Goal: Task Accomplishment & Management: Complete application form

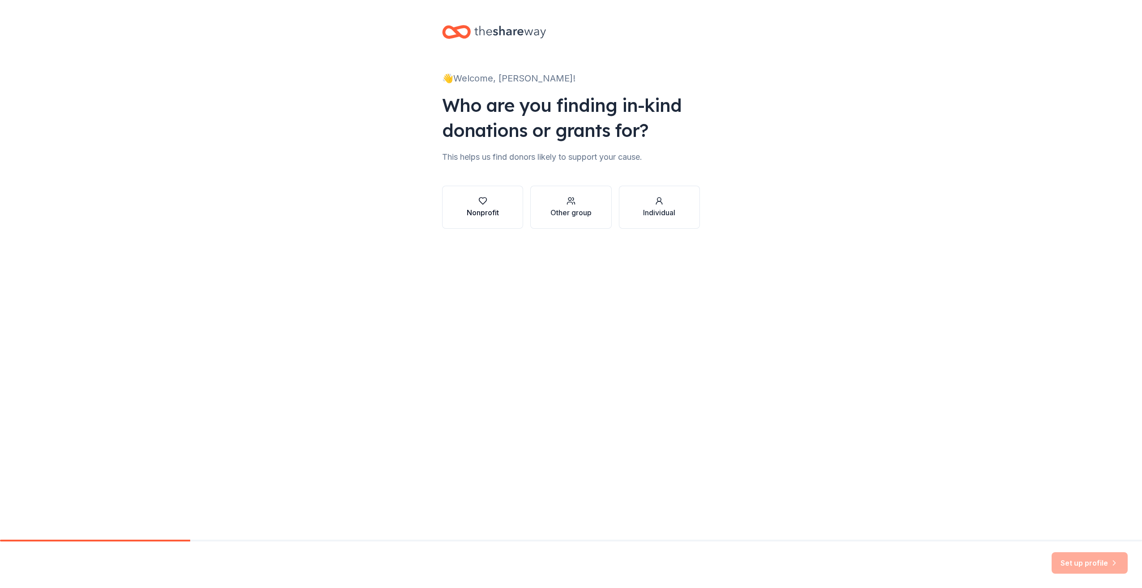
click at [481, 213] on div "Nonprofit" at bounding box center [483, 212] width 32 height 11
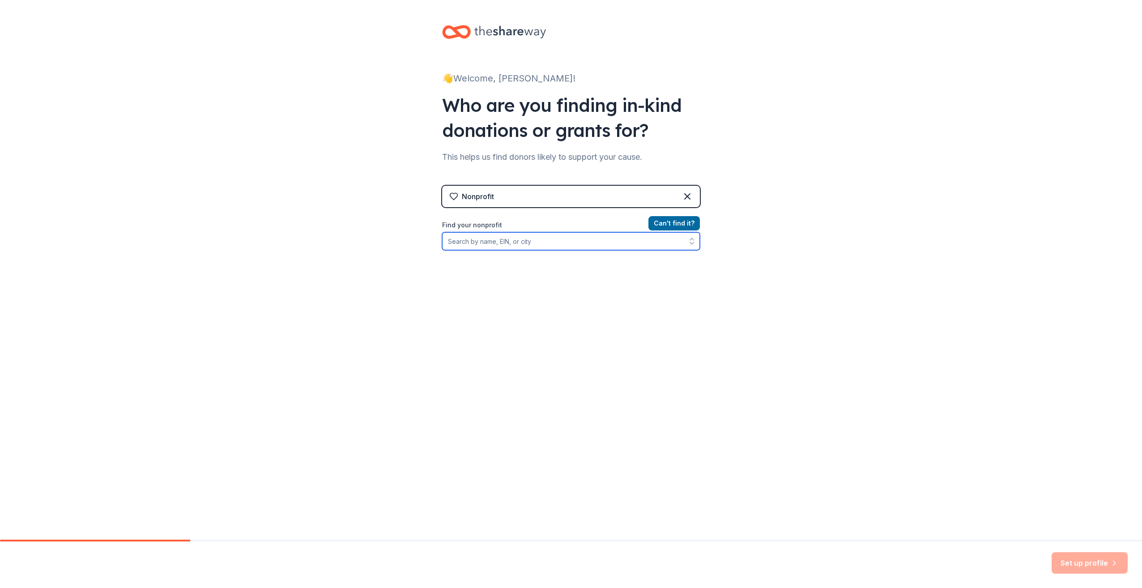
click at [481, 242] on input "Find your nonprofit" at bounding box center [571, 241] width 258 height 18
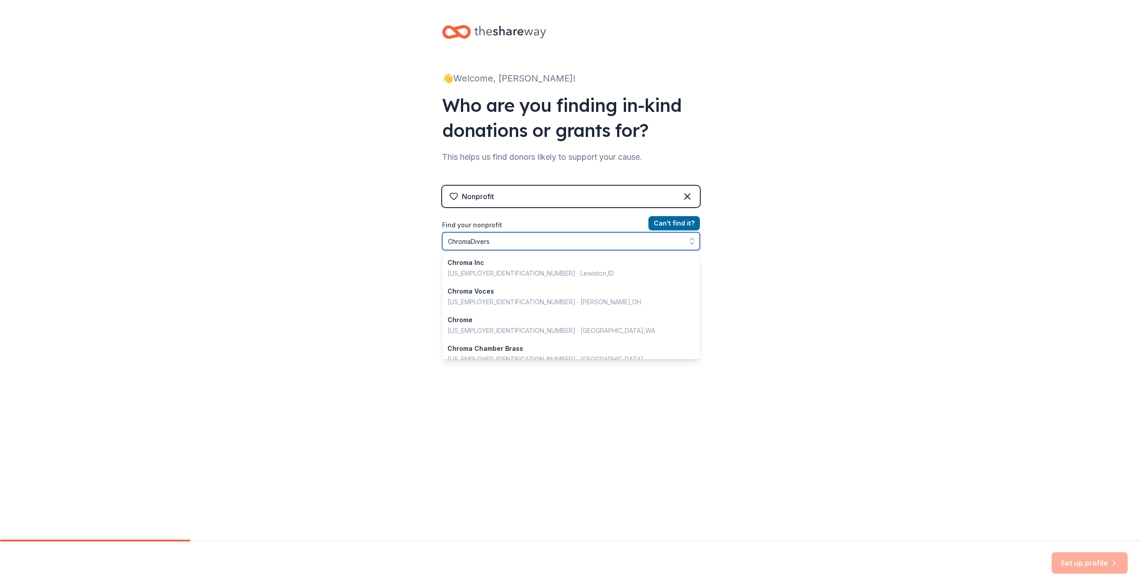
type input "ChromaDiverse"
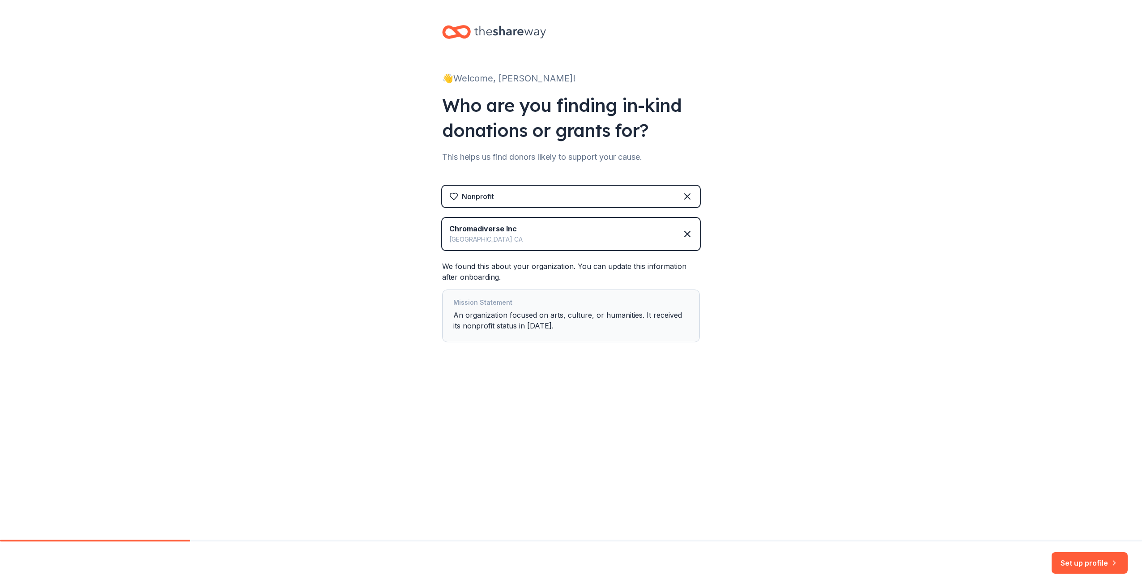
click at [1090, 561] on button "Set up profile" at bounding box center [1090, 562] width 76 height 21
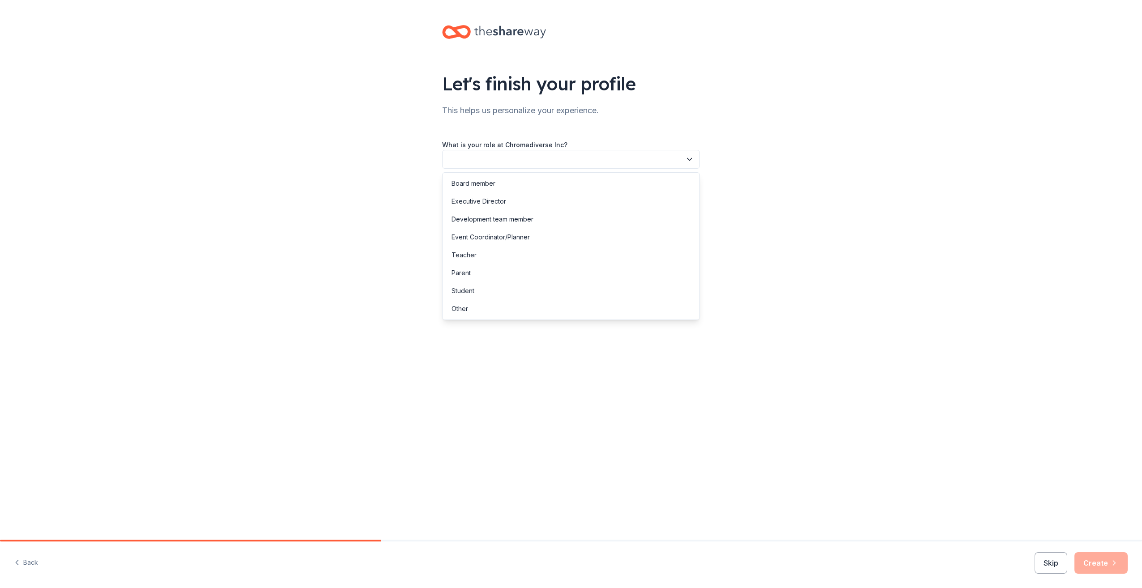
click at [680, 157] on button "button" at bounding box center [571, 159] width 258 height 19
click at [500, 203] on div "Executive Director" at bounding box center [479, 201] width 55 height 11
click at [500, 201] on button "button" at bounding box center [571, 199] width 258 height 19
click at [482, 260] on div "2 to 5 years" at bounding box center [469, 259] width 35 height 11
click at [686, 200] on icon "button" at bounding box center [689, 199] width 9 height 9
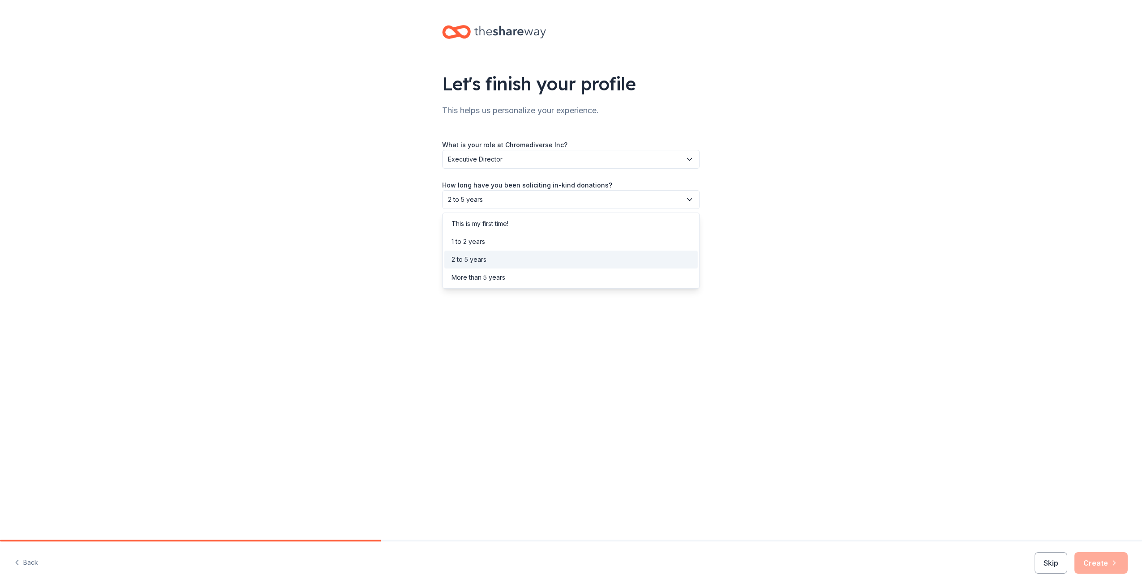
click at [456, 316] on div "Let's finish your profile This helps us personalize your experience. What is yo…" at bounding box center [571, 270] width 1142 height 540
click at [486, 242] on button "button" at bounding box center [571, 239] width 258 height 19
click at [488, 280] on div "Online search" at bounding box center [472, 282] width 41 height 11
click at [1096, 561] on button "Create" at bounding box center [1101, 562] width 53 height 21
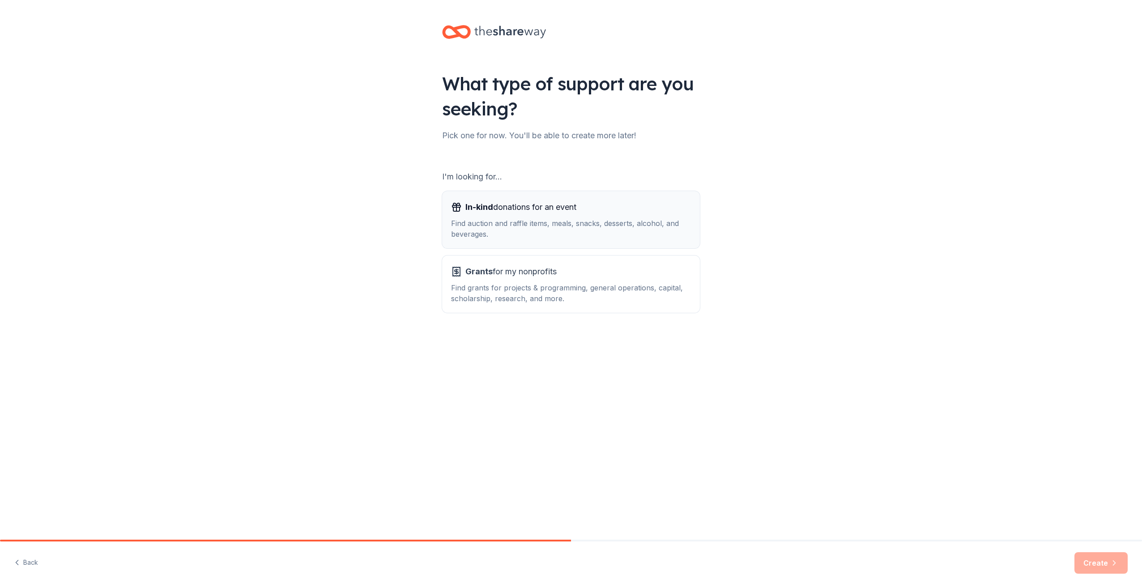
click at [557, 213] on span "In-kind donations for an event" at bounding box center [520, 207] width 111 height 14
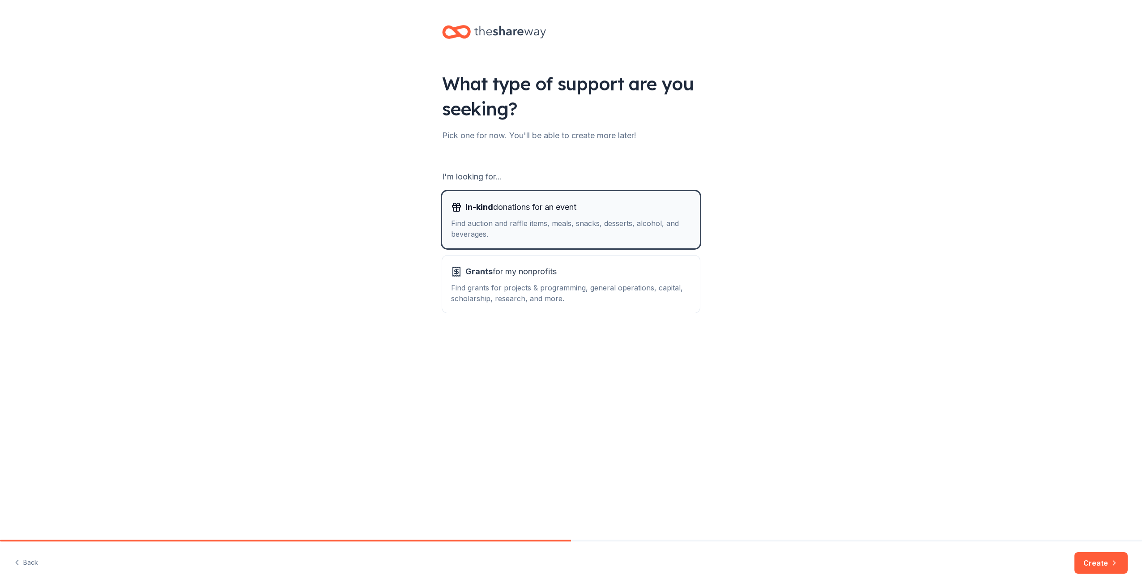
click at [545, 220] on div "Find auction and raffle items, meals, snacks, desserts, alcohol, and beverages." at bounding box center [571, 228] width 240 height 21
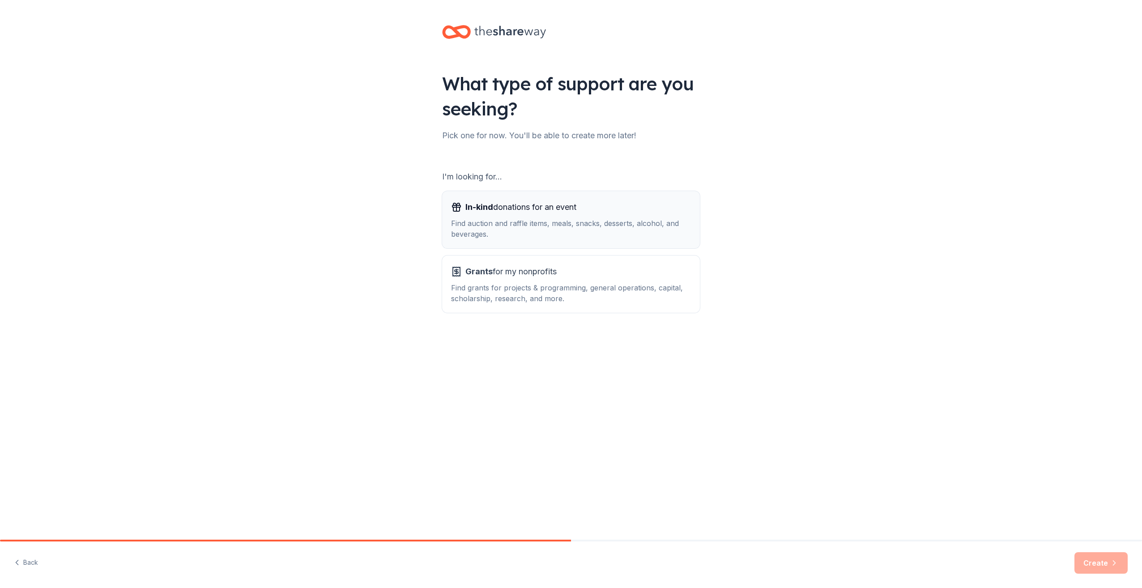
click at [520, 212] on span "In-kind donations for an event" at bounding box center [520, 207] width 111 height 14
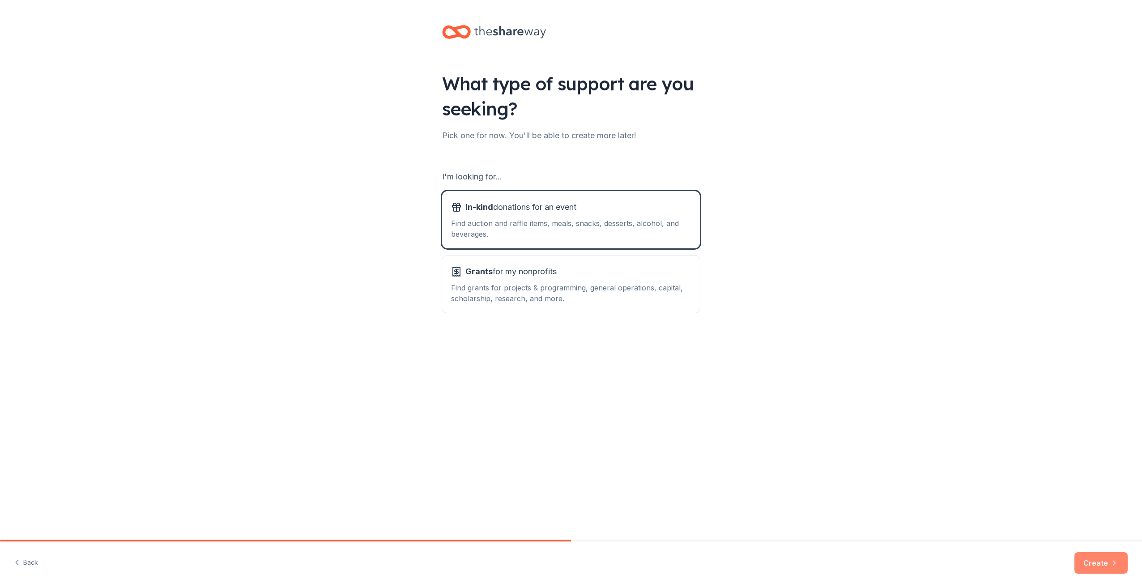
click at [1101, 564] on button "Create" at bounding box center [1101, 562] width 53 height 21
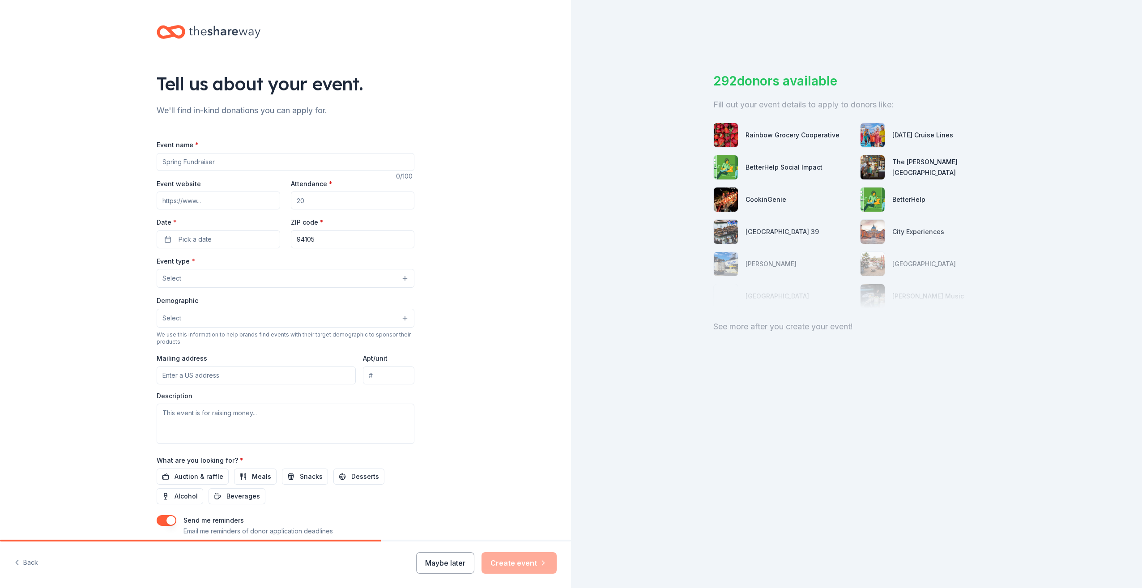
click at [214, 159] on input "Event name *" at bounding box center [286, 162] width 258 height 18
drag, startPoint x: 214, startPoint y: 159, endPoint x: 168, endPoint y: 152, distance: 46.2
click at [161, 159] on input "Event name *" at bounding box center [286, 162] width 258 height 18
type input "Curtain Call"
click at [503, 201] on div "Tell us about your event. We'll find in-kind donations you can apply for. Event…" at bounding box center [285, 298] width 571 height 596
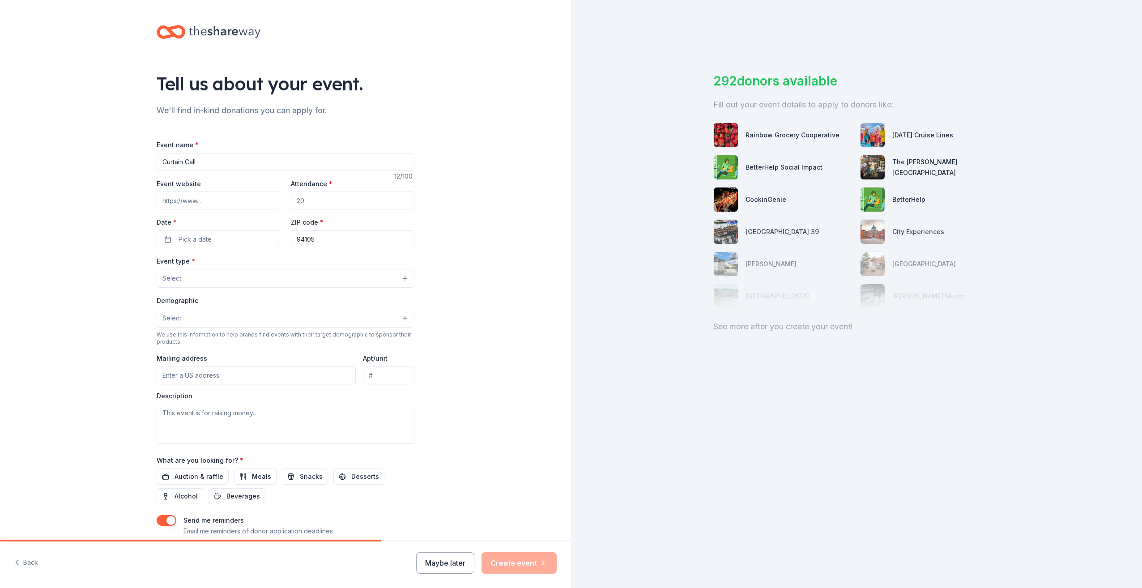
click at [229, 198] on input "Event website" at bounding box center [219, 201] width 124 height 18
click at [228, 199] on input "Event website" at bounding box center [219, 201] width 124 height 18
paste input "[URL][DOMAIN_NAME]"
type input "[URL][DOMAIN_NAME]"
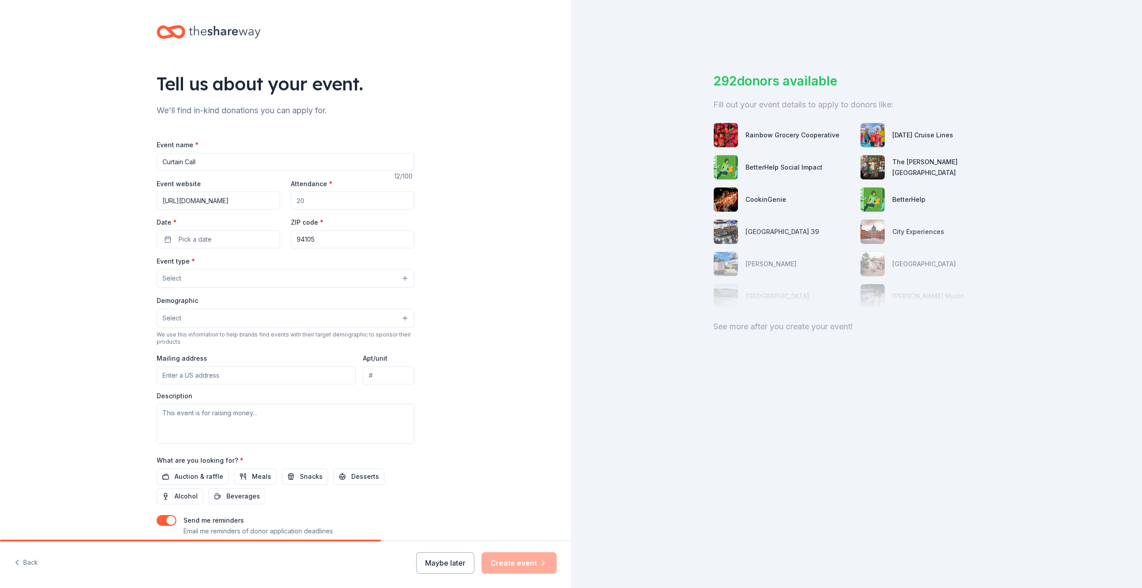
click at [316, 201] on input "Attendance *" at bounding box center [353, 201] width 124 height 18
drag, startPoint x: 316, startPoint y: 201, endPoint x: 294, endPoint y: 197, distance: 22.7
click at [294, 197] on input "Attendance *" at bounding box center [353, 201] width 124 height 18
type input "300"
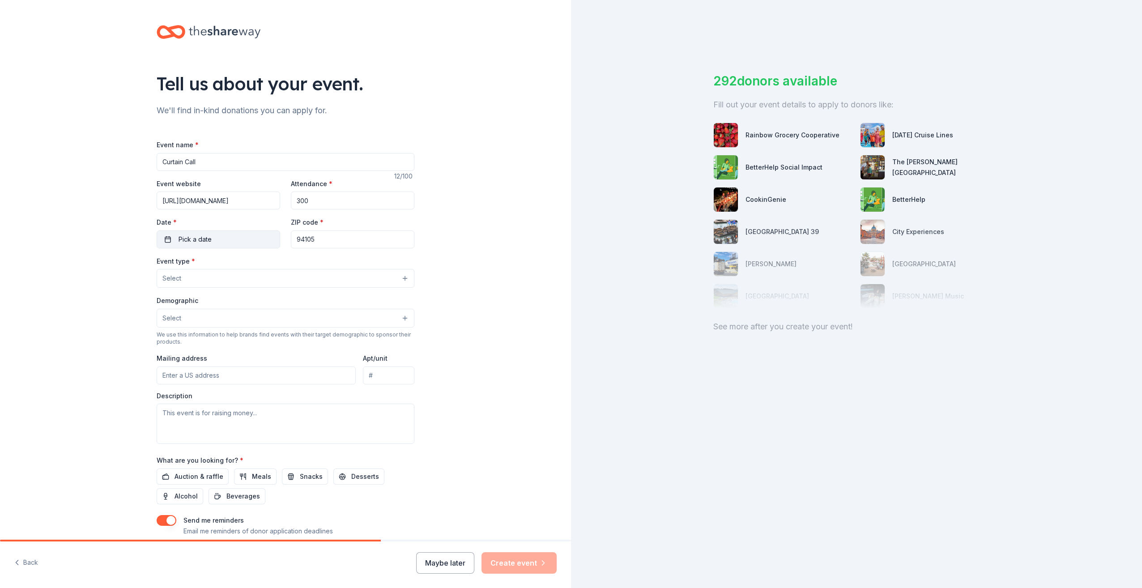
click at [200, 242] on span "Pick a date" at bounding box center [195, 239] width 33 height 11
click at [261, 265] on button "Go to next month" at bounding box center [263, 262] width 13 height 13
click at [262, 262] on button "Go to next month" at bounding box center [263, 262] width 13 height 13
click at [167, 317] on button "2" at bounding box center [167, 316] width 16 height 16
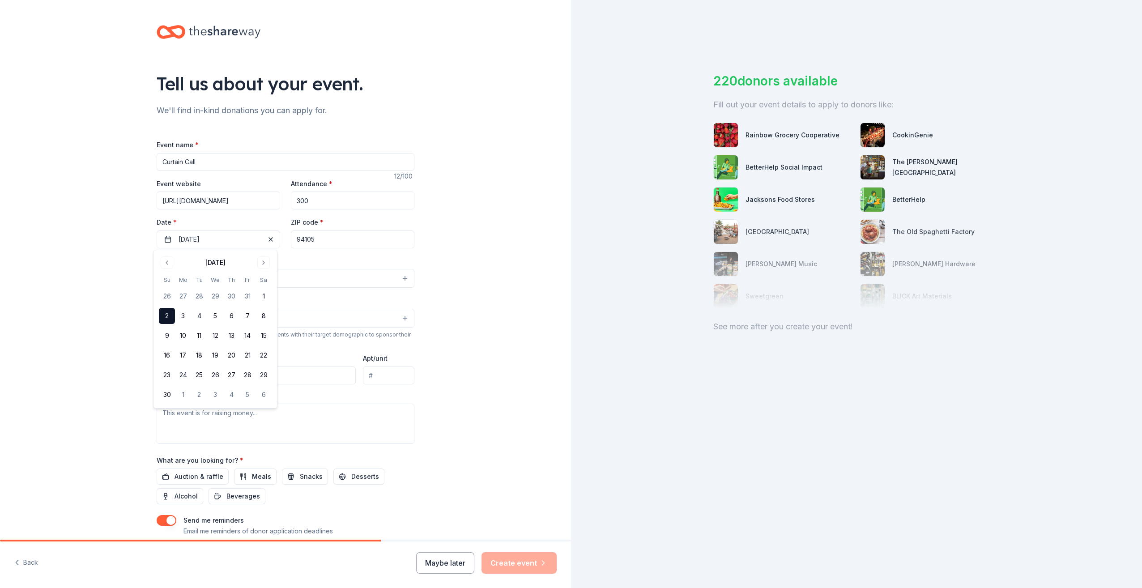
click at [125, 336] on div "Tell us about your event. We'll find in-kind donations you can apply for. Event…" at bounding box center [285, 298] width 571 height 596
click at [221, 279] on button "Select" at bounding box center [286, 278] width 258 height 19
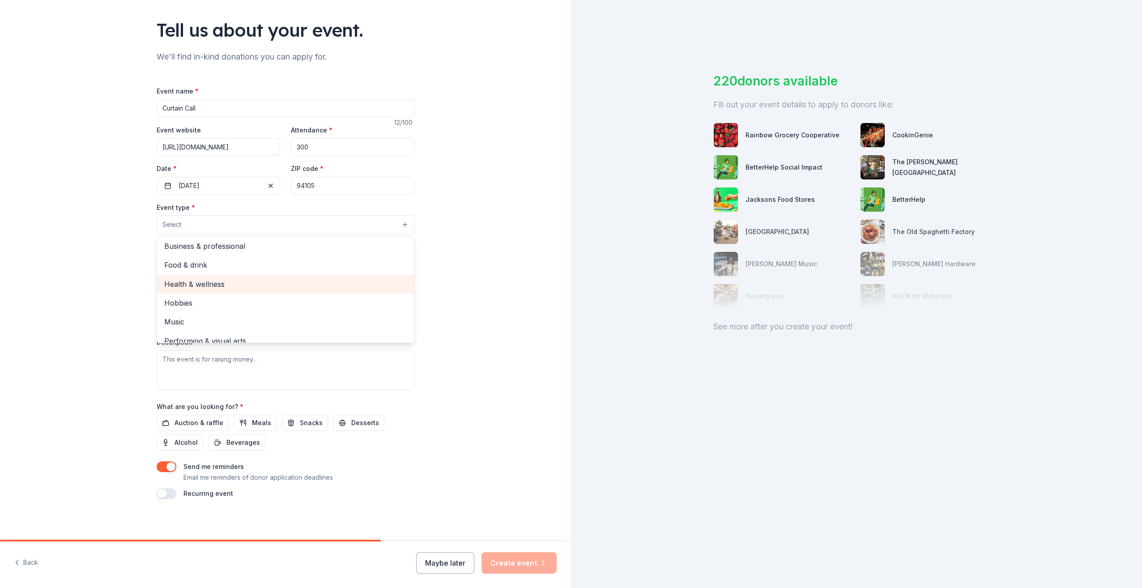
scroll to position [30, 0]
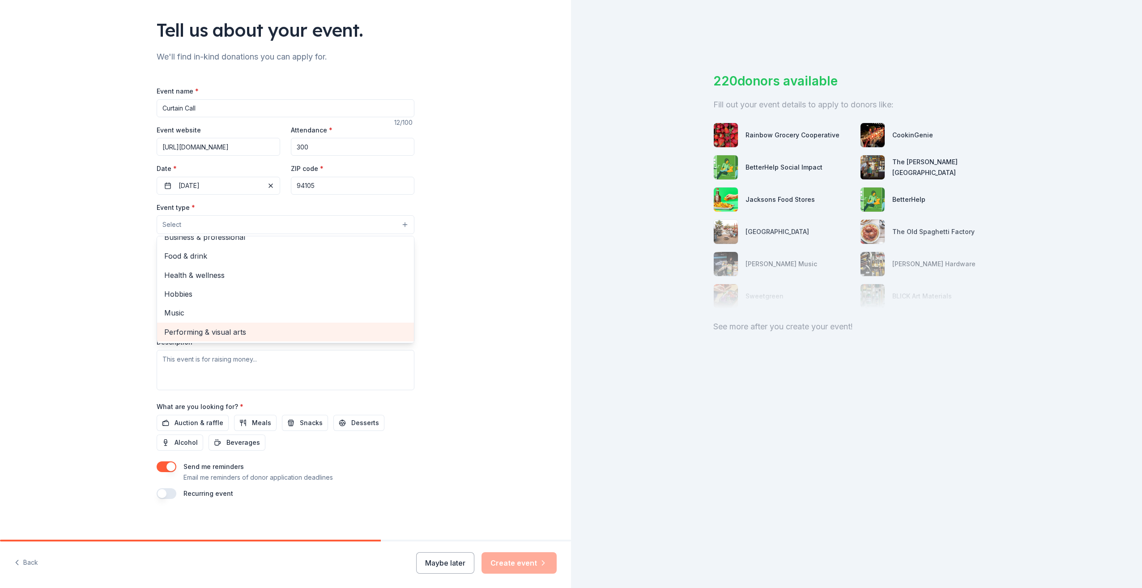
click at [233, 329] on span "Performing & visual arts" at bounding box center [285, 332] width 243 height 12
click at [128, 287] on div "Tell us about your event. We'll find in-kind donations you can apply for. Event…" at bounding box center [285, 244] width 571 height 597
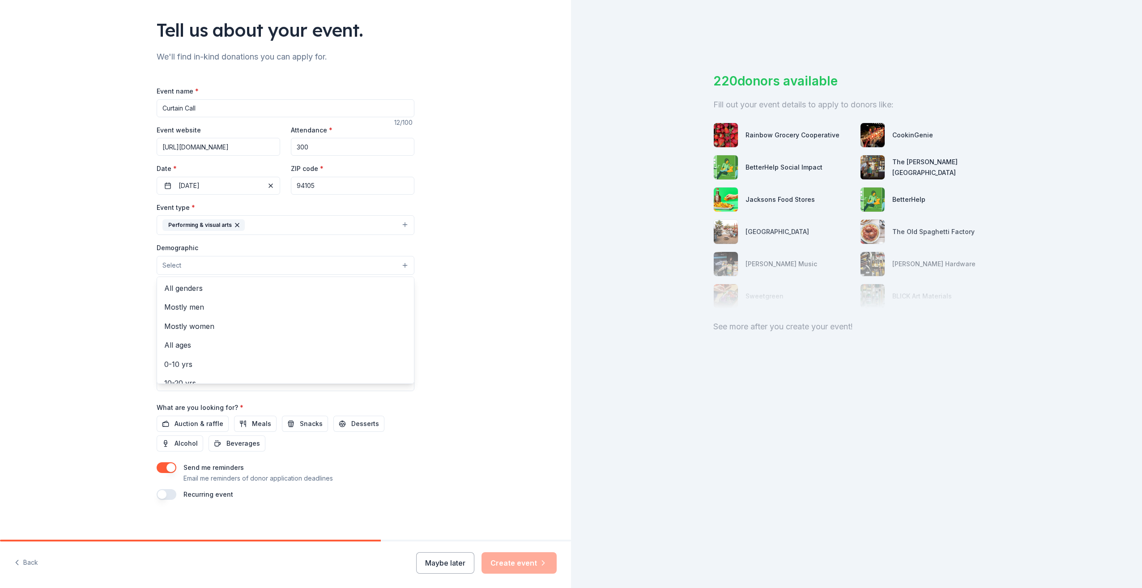
click at [220, 265] on button "Select" at bounding box center [286, 265] width 258 height 19
click at [180, 294] on span "All ages" at bounding box center [285, 294] width 243 height 12
click at [454, 341] on div "Tell us about your event. We'll find in-kind donations you can apply for. Event…" at bounding box center [285, 244] width 571 height 597
click at [216, 324] on input "Mailing address" at bounding box center [256, 324] width 199 height 18
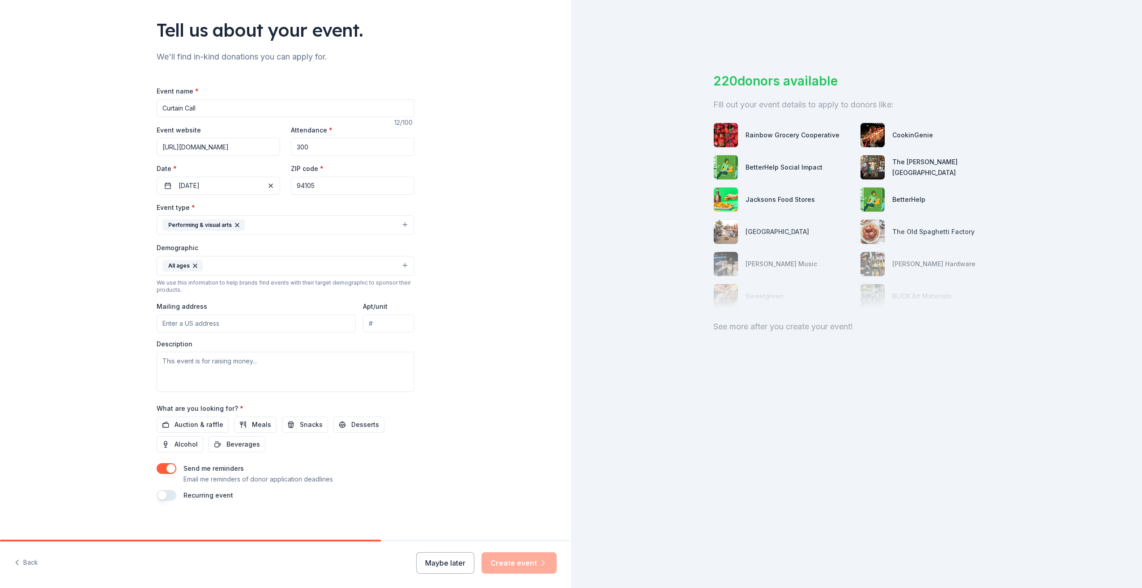
type input "[STREET_ADDRESS][PERSON_NAME]"
type input "#36F"
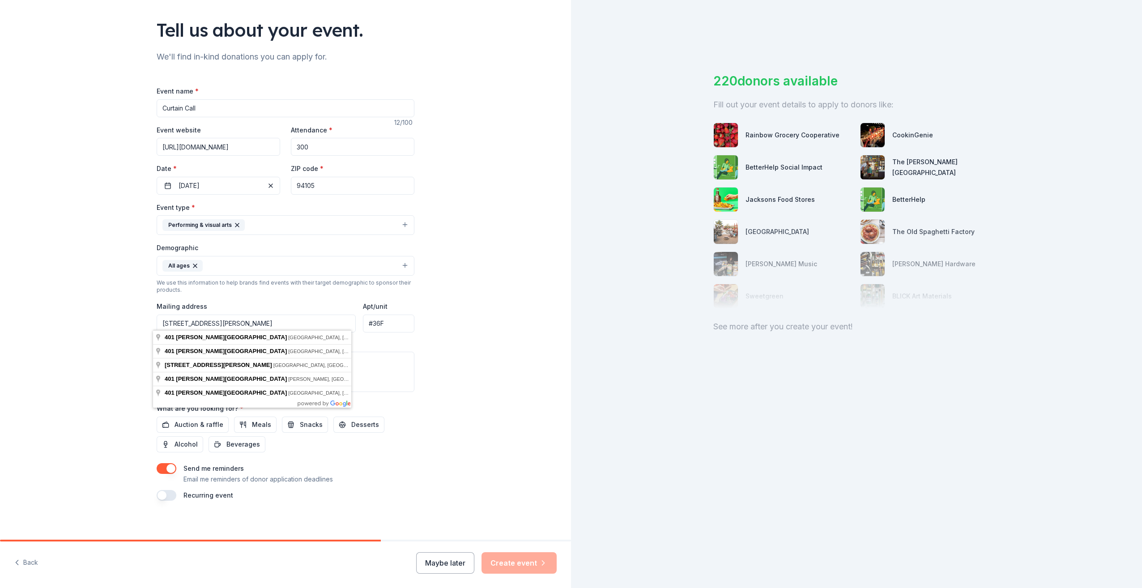
type input "[STREET_ADDRESS][PERSON_NAME]"
click at [381, 320] on input "#36F" at bounding box center [388, 324] width 51 height 18
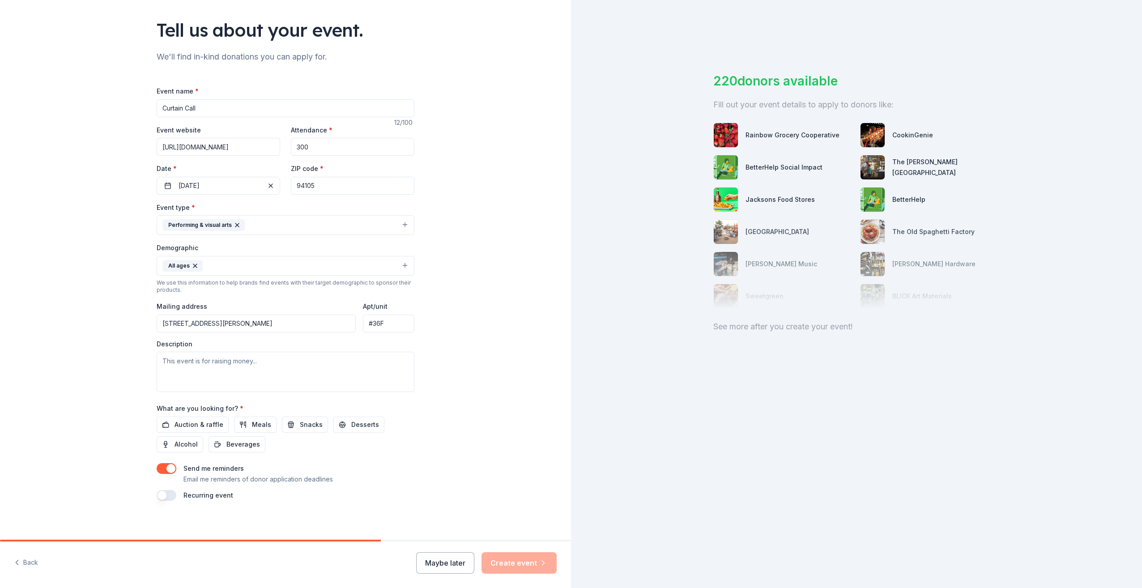
type input "#36F"
click at [209, 375] on textarea at bounding box center [286, 372] width 258 height 40
click at [161, 358] on textarea at bounding box center [286, 372] width 258 height 40
paste textarea "oin us for this exciting evening celebrating dance in a new and remarkable way.…"
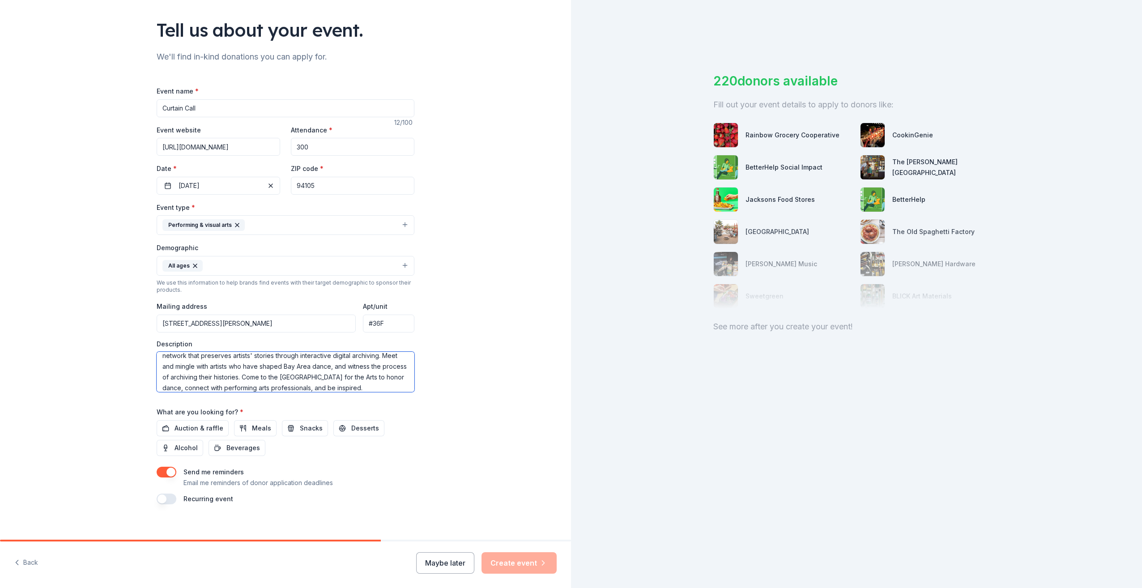
scroll to position [27, 0]
click at [331, 363] on textarea "oin us for this exciting evening celebrating dance in a new and remarkable way.…" at bounding box center [286, 372] width 258 height 40
click at [332, 398] on span "dance and" at bounding box center [329, 398] width 29 height 9
click at [158, 359] on textarea "oin us for this exciting evening celebrating dance in a new and remarkable way.…" at bounding box center [286, 372] width 258 height 40
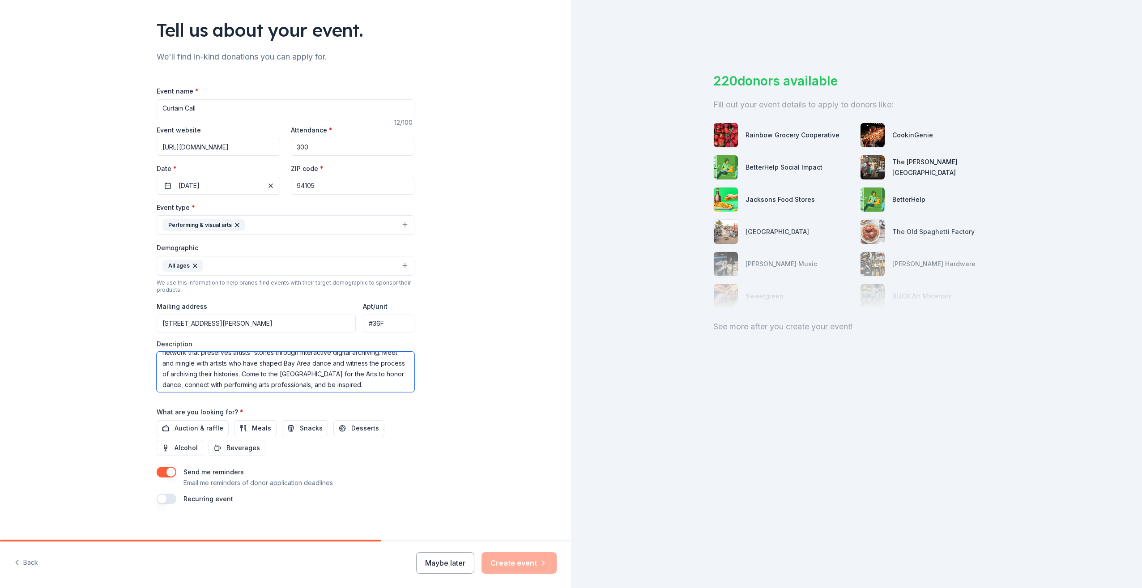
scroll to position [31, 0]
type textarea "Join us for this exciting evening celebrating dance in a new and remarkable way…"
click at [189, 448] on span "Alcohol" at bounding box center [186, 448] width 23 height 11
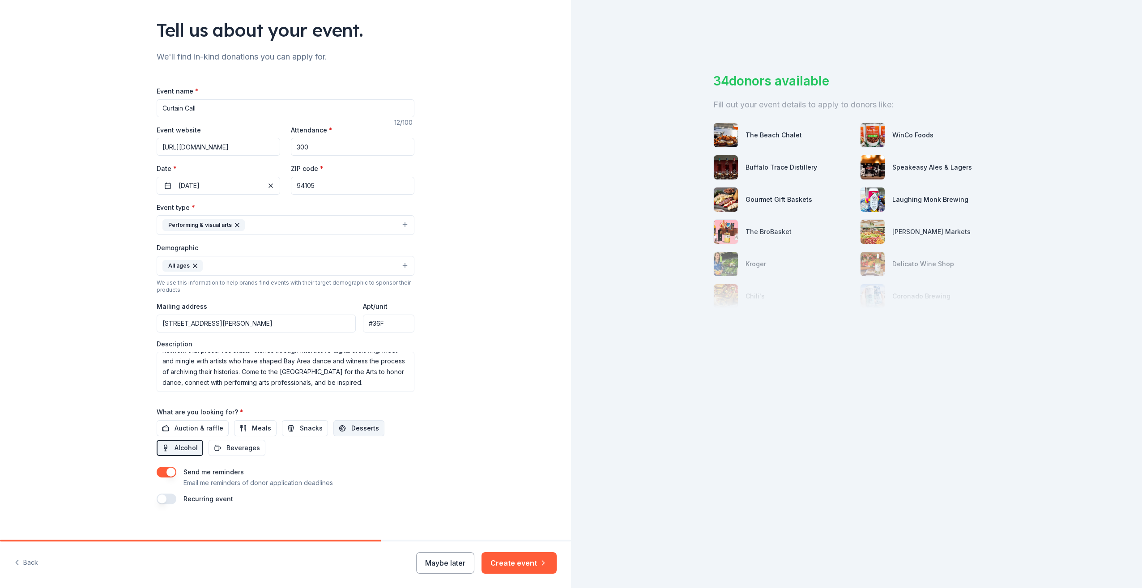
click at [363, 427] on span "Desserts" at bounding box center [365, 428] width 28 height 11
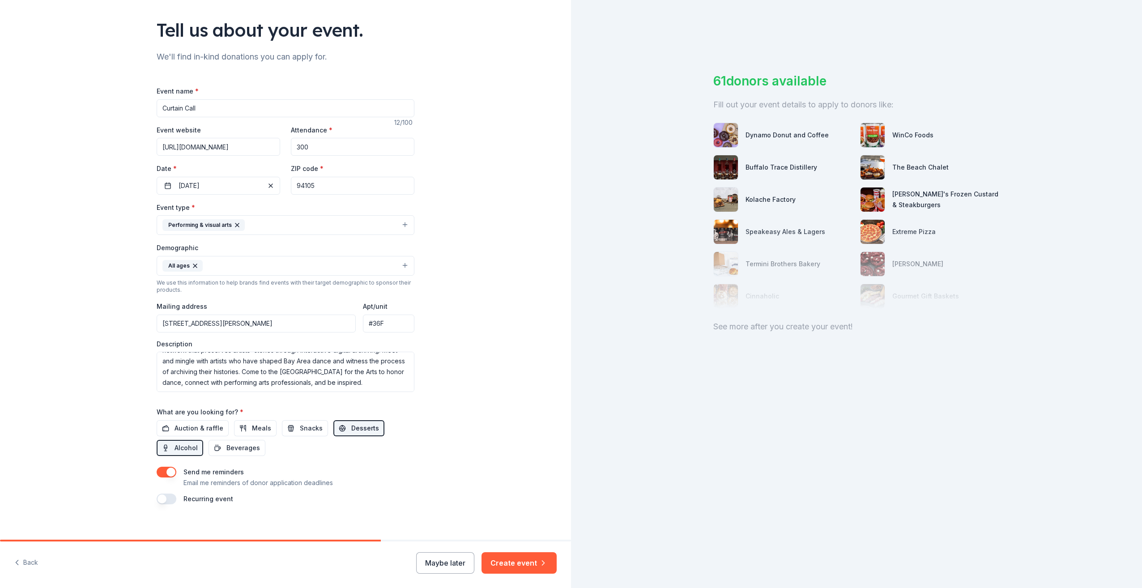
click at [358, 426] on span "Desserts" at bounding box center [365, 428] width 28 height 11
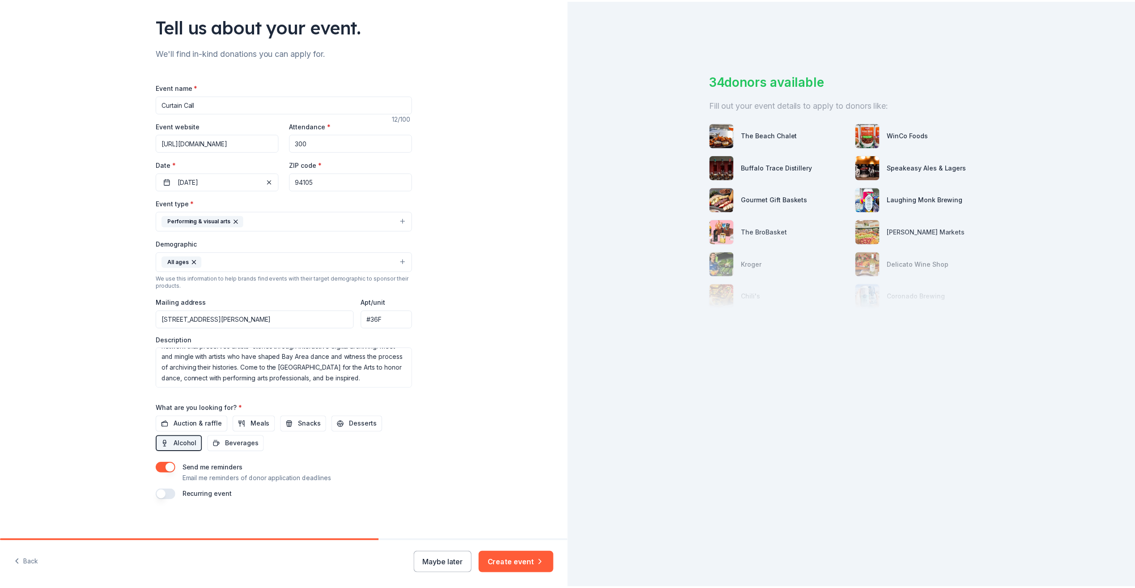
scroll to position [59, 0]
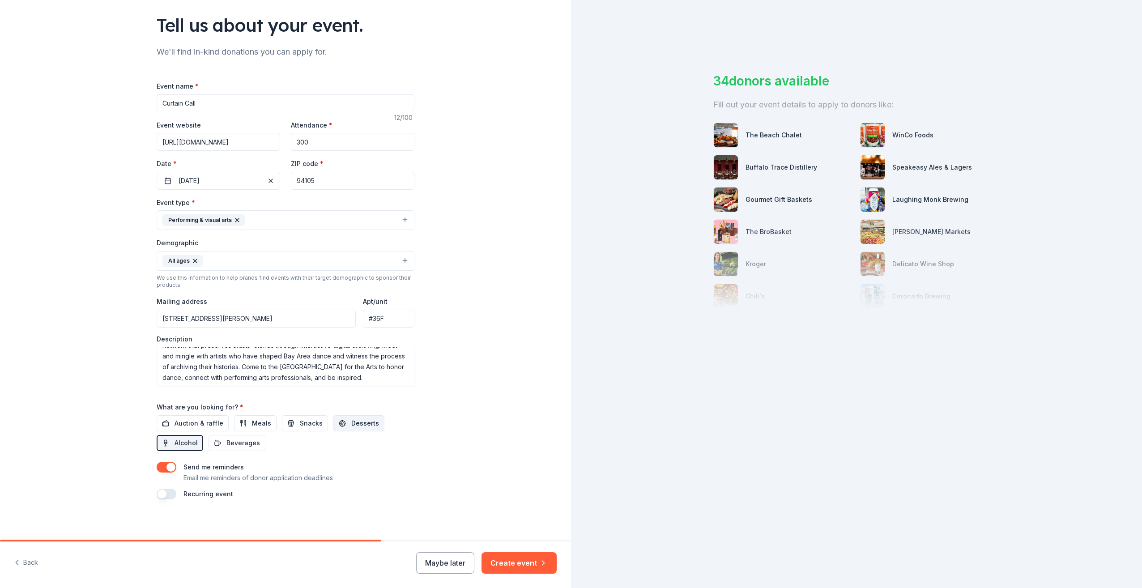
click at [354, 422] on span "Desserts" at bounding box center [365, 423] width 28 height 11
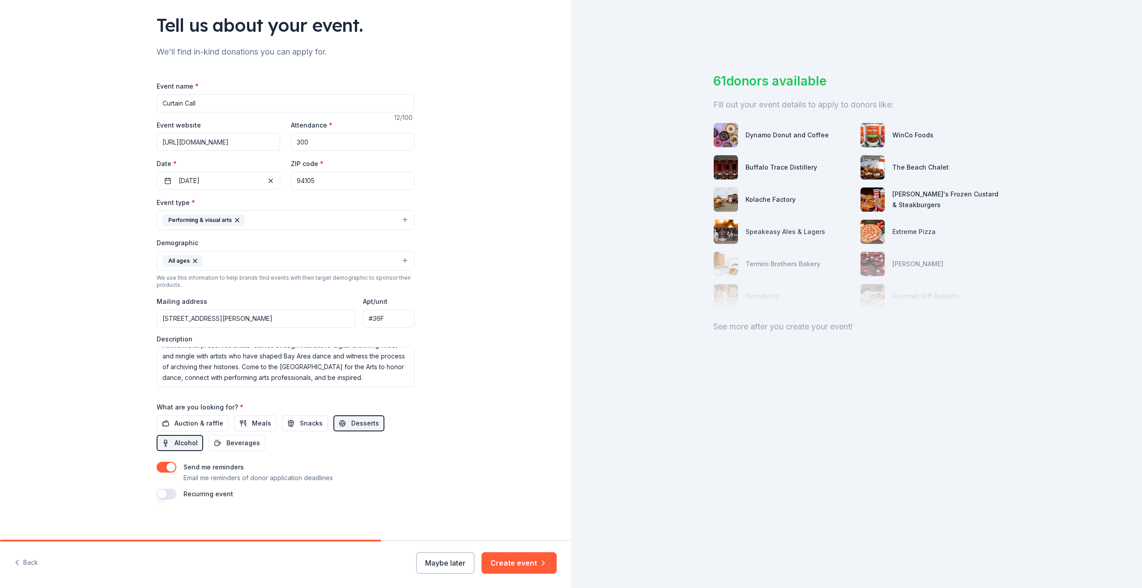
click at [188, 438] on span "Alcohol" at bounding box center [186, 443] width 23 height 11
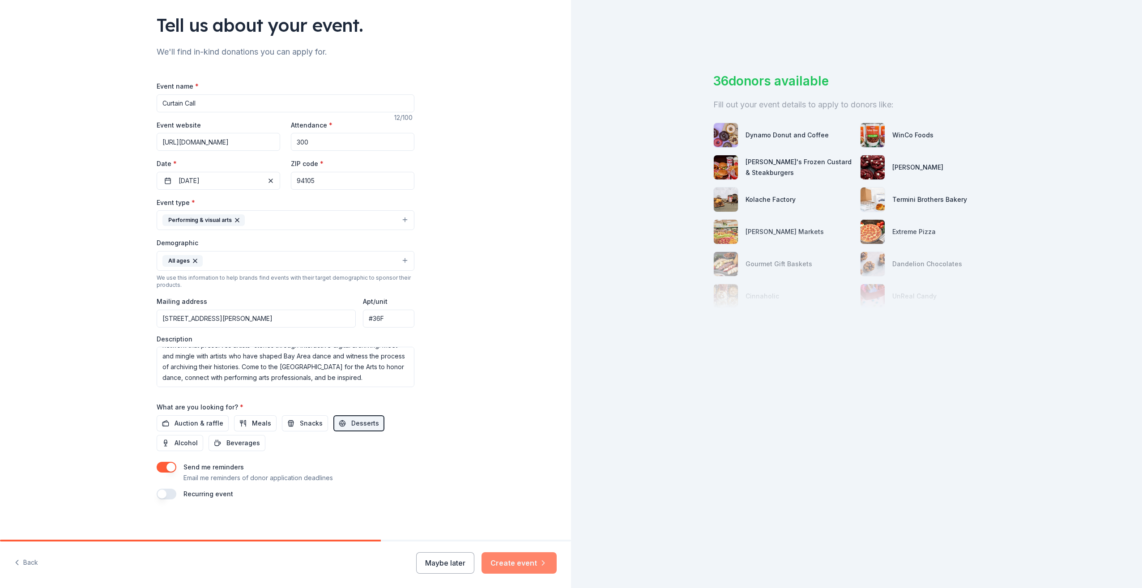
click at [539, 561] on icon "button" at bounding box center [543, 563] width 9 height 9
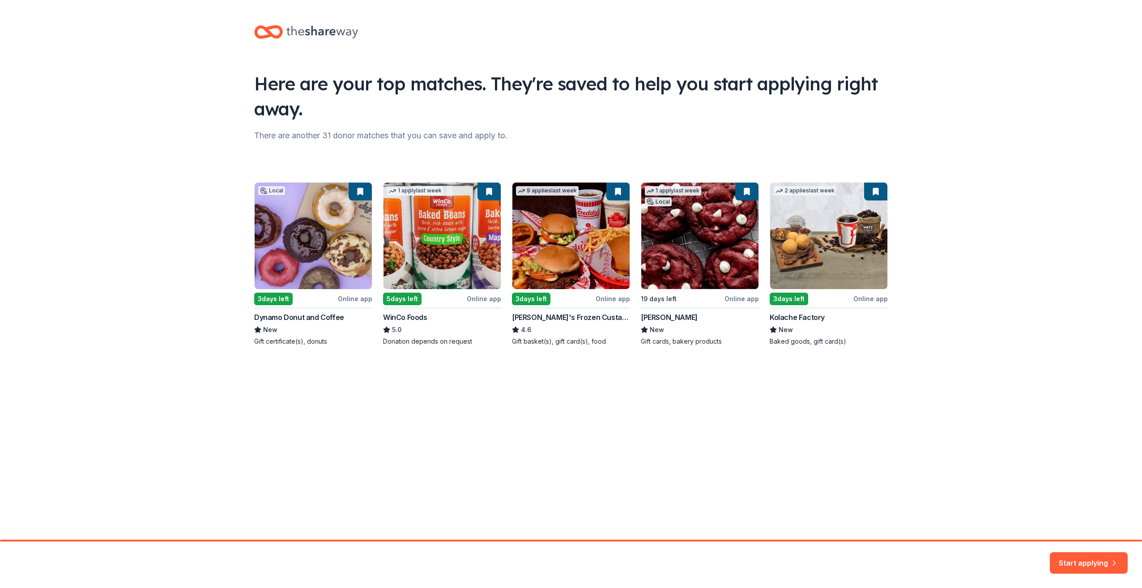
click at [359, 189] on div "Local 3 days left Online app Dynamo Donut and Coffee New Gift certificate(s), d…" at bounding box center [571, 264] width 634 height 164
click at [1107, 563] on button "Start applying" at bounding box center [1089, 559] width 78 height 21
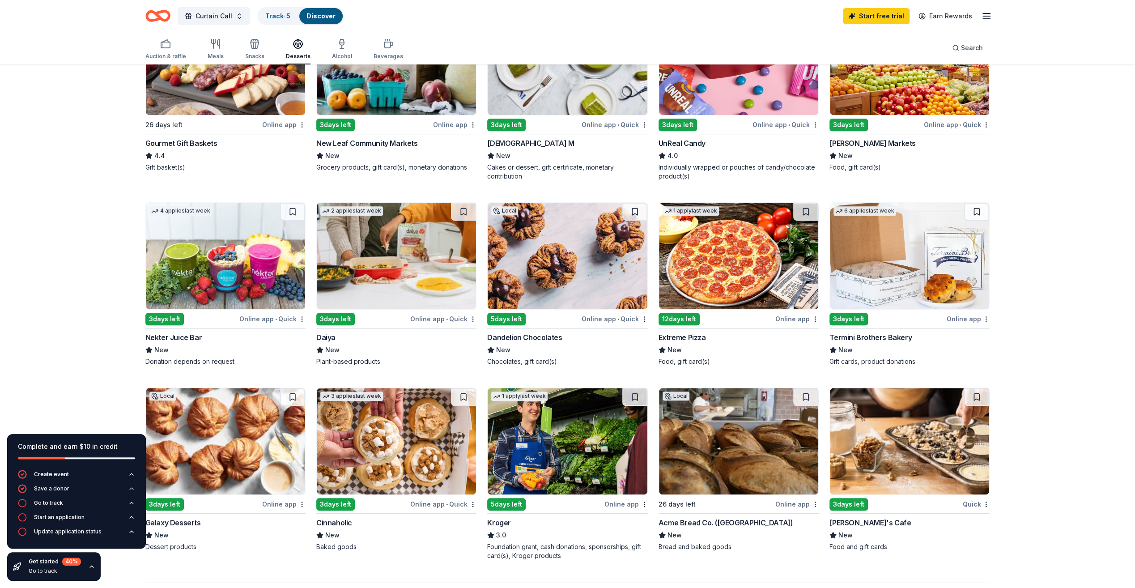
scroll to position [358, 0]
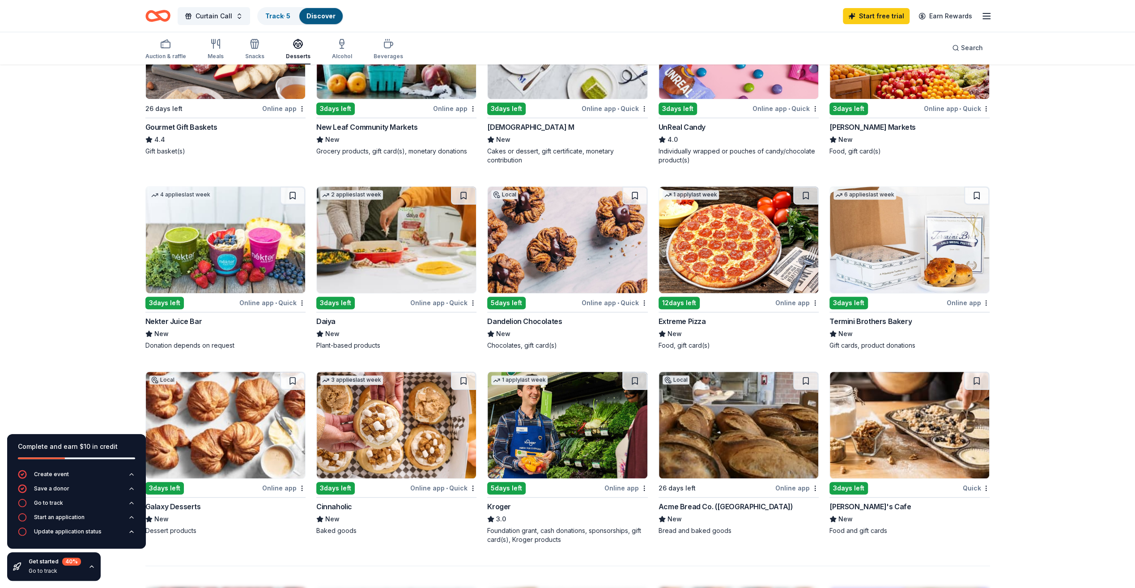
click at [515, 303] on div "5 days left" at bounding box center [506, 303] width 38 height 13
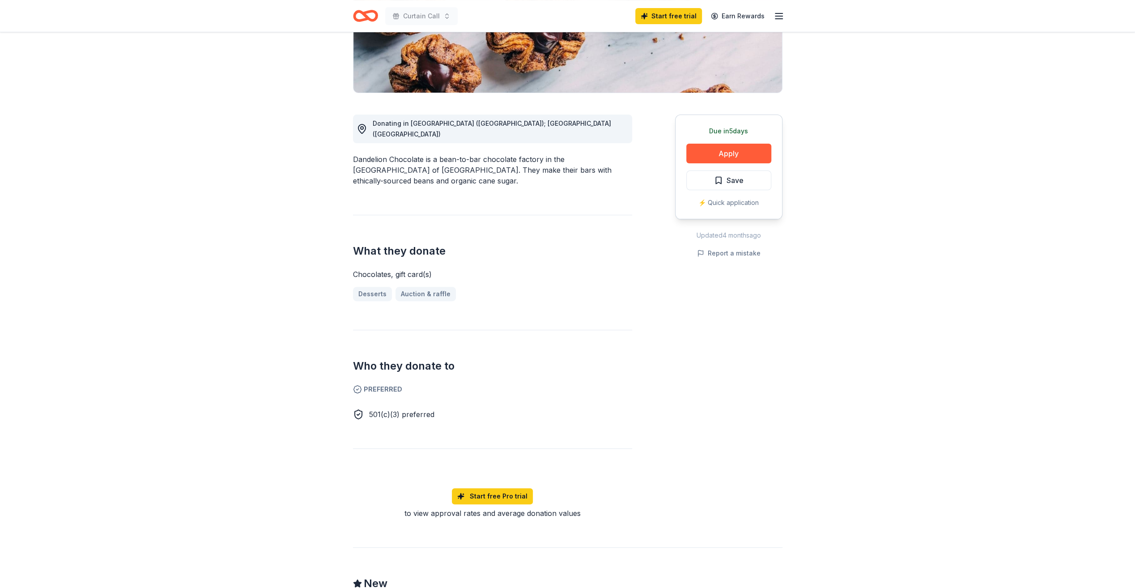
scroll to position [45, 0]
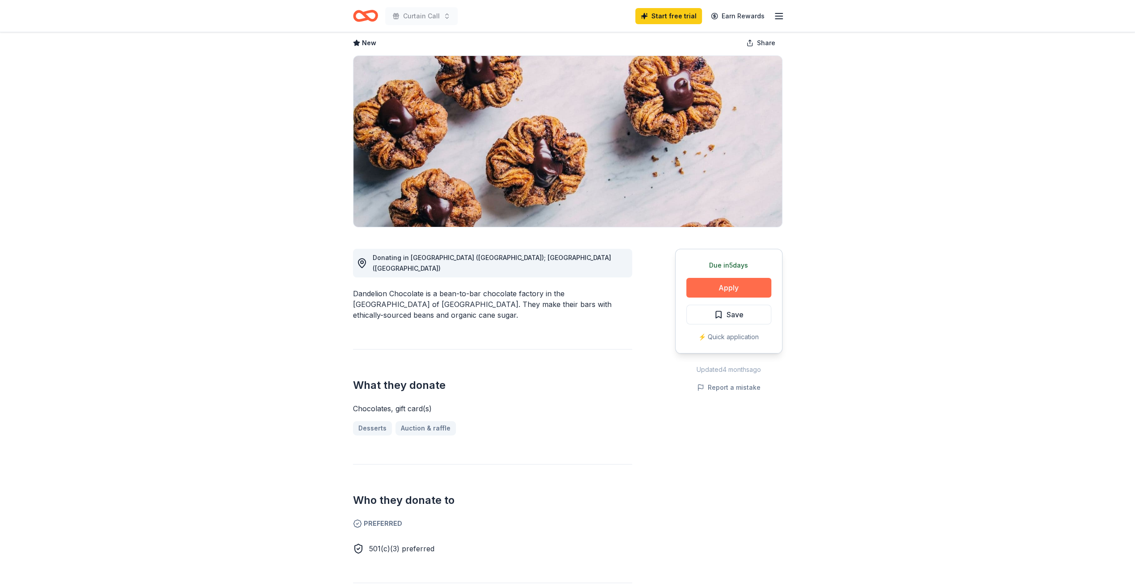
click at [710, 284] on button "Apply" at bounding box center [729, 288] width 85 height 20
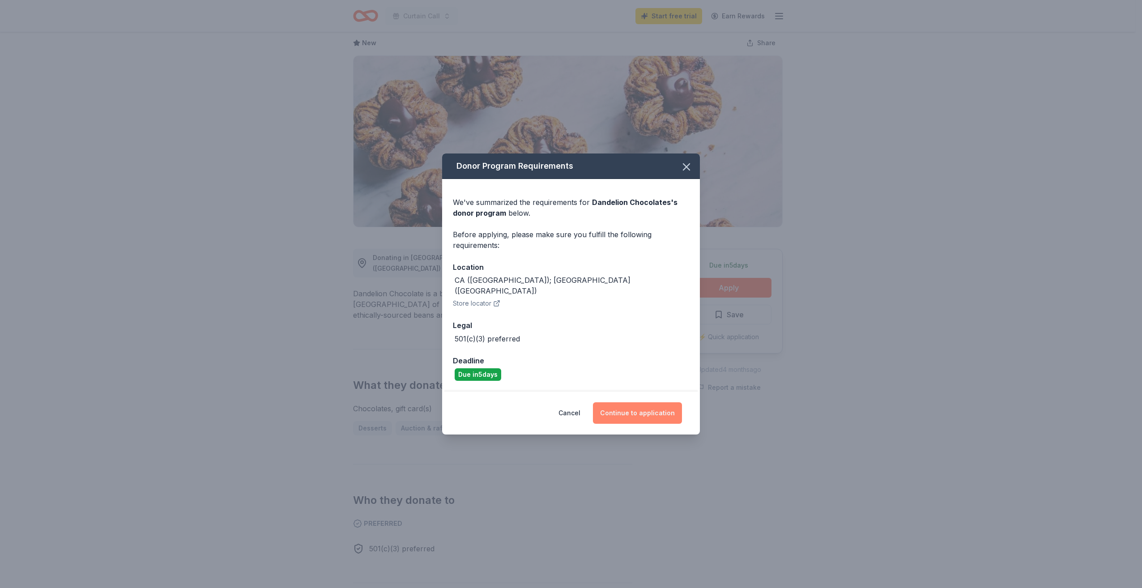
click at [648, 408] on button "Continue to application" at bounding box center [637, 412] width 89 height 21
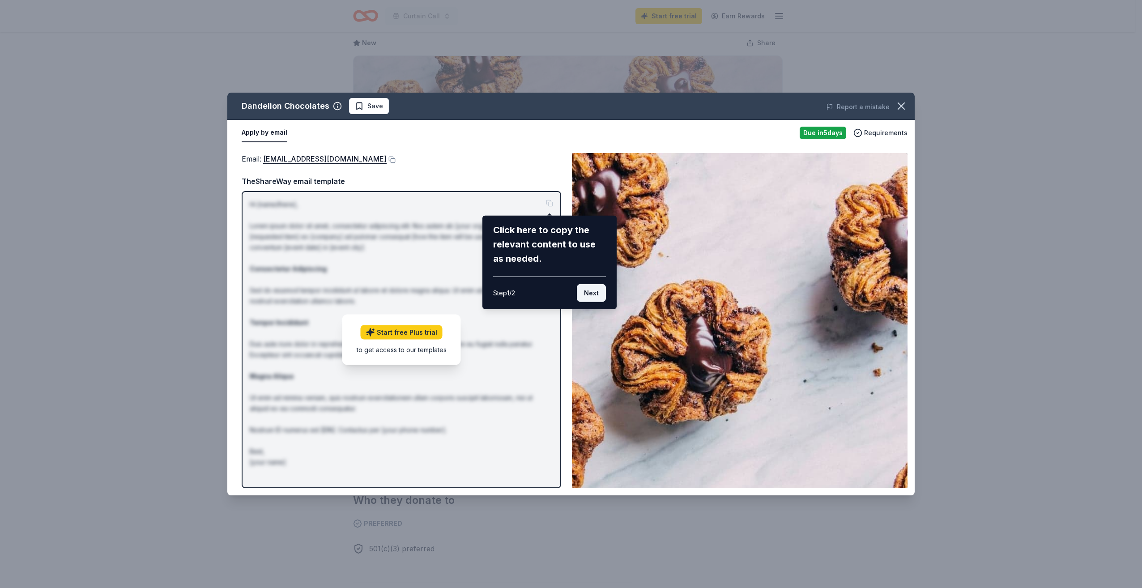
click at [592, 296] on button "Next" at bounding box center [591, 293] width 29 height 18
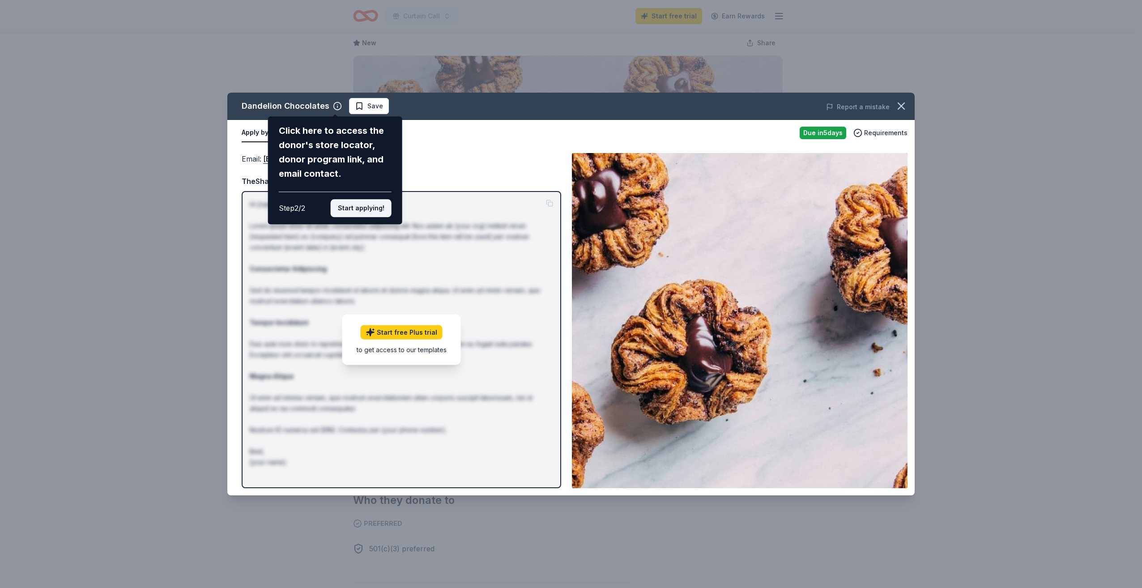
click at [353, 209] on button "Start applying!" at bounding box center [361, 208] width 61 height 18
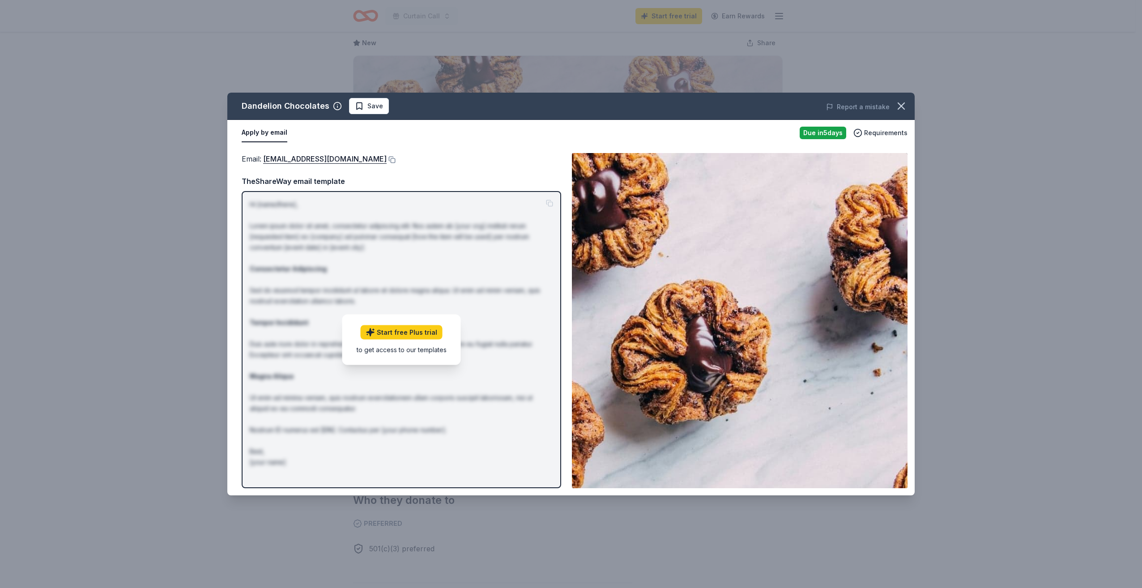
click at [411, 333] on div "Dandelion Chocolates Save Report a mistake Apply by email Due in 5 days Require…" at bounding box center [570, 294] width 687 height 403
click at [397, 333] on div "Dandelion Chocolates Save Report a mistake Apply by email Due in 5 days Require…" at bounding box center [570, 294] width 687 height 403
click at [327, 156] on link "donations@dandelionchocolate.com" at bounding box center [325, 159] width 124 height 12
click at [903, 107] on icon "button" at bounding box center [901, 106] width 13 height 13
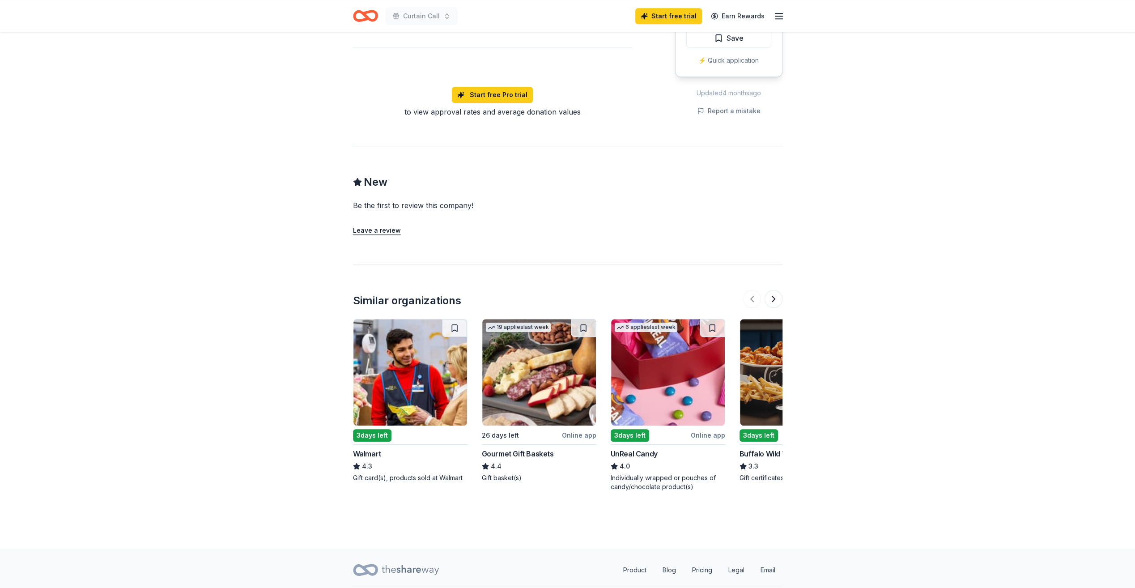
scroll to position [593, 0]
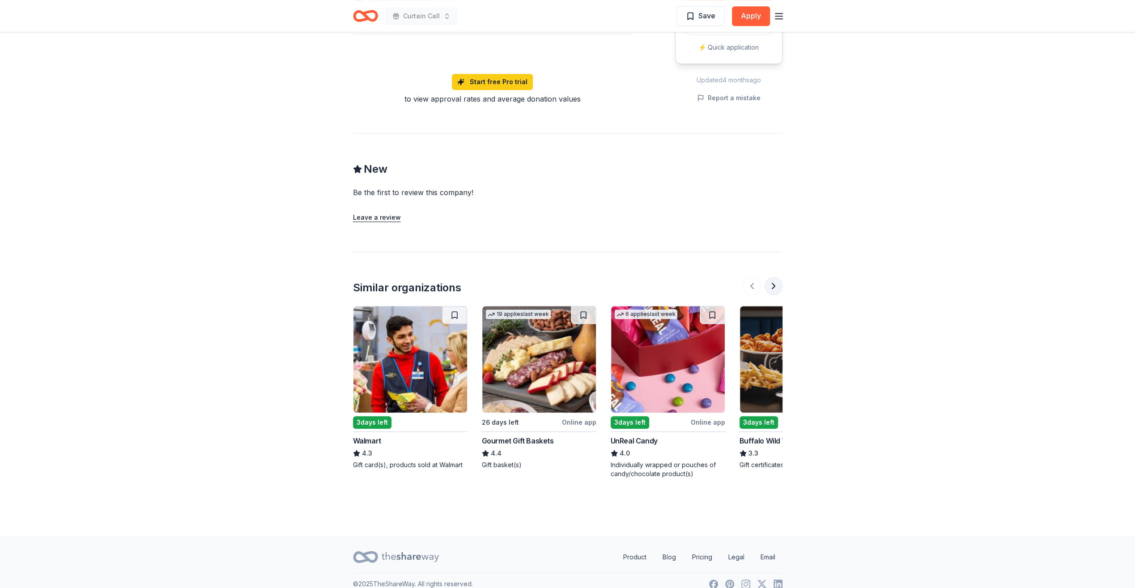
click at [776, 277] on button at bounding box center [774, 286] width 18 height 18
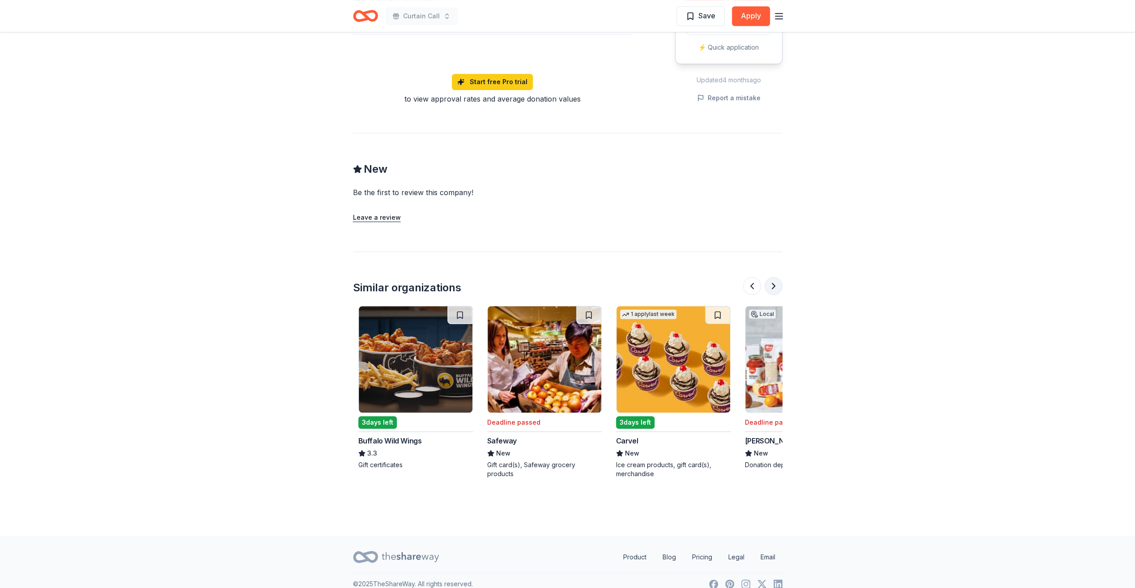
scroll to position [0, 387]
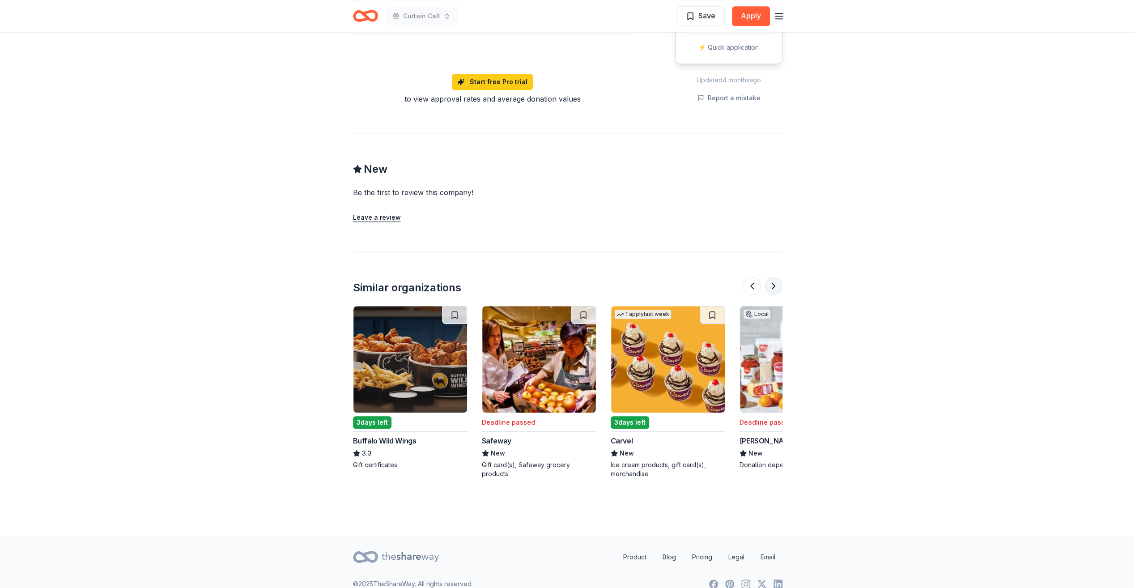
click at [775, 277] on button at bounding box center [774, 286] width 18 height 18
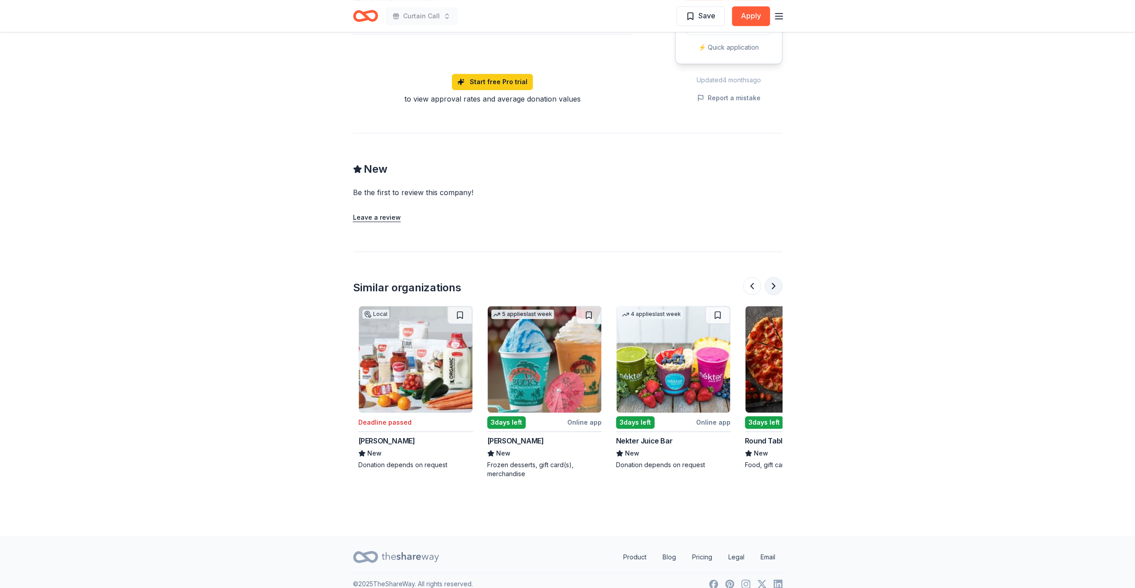
scroll to position [0, 773]
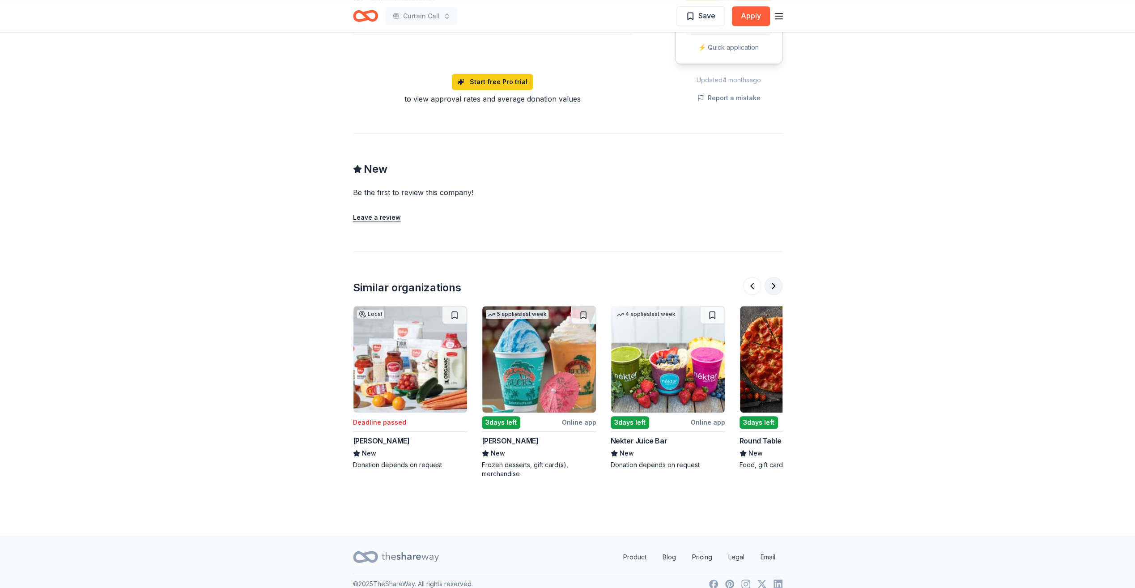
click at [775, 277] on button at bounding box center [774, 286] width 18 height 18
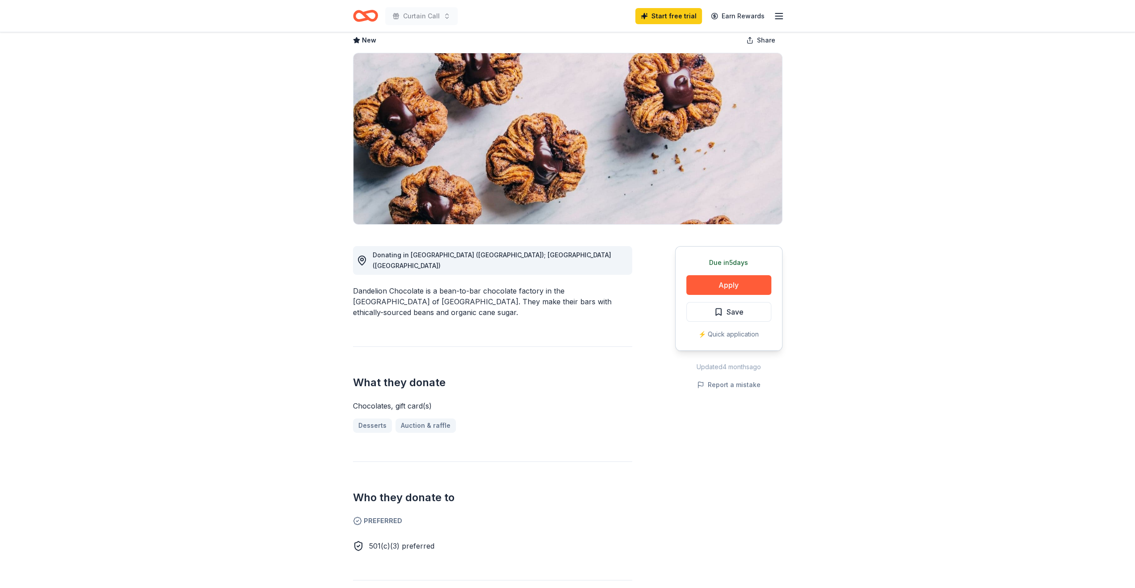
scroll to position [0, 0]
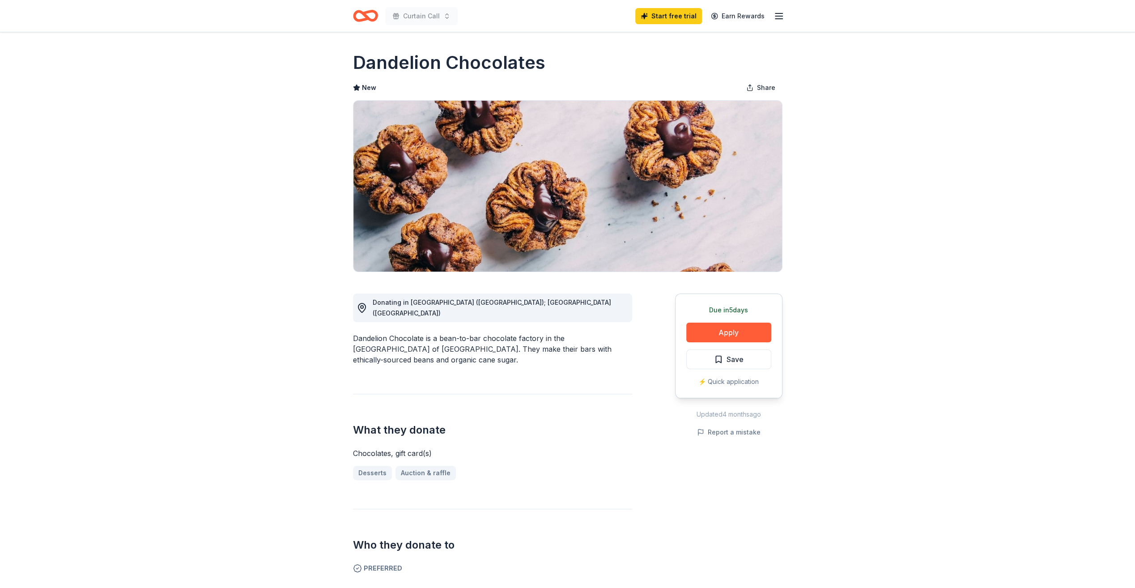
click at [374, 19] on icon "Home" at bounding box center [370, 15] width 14 height 9
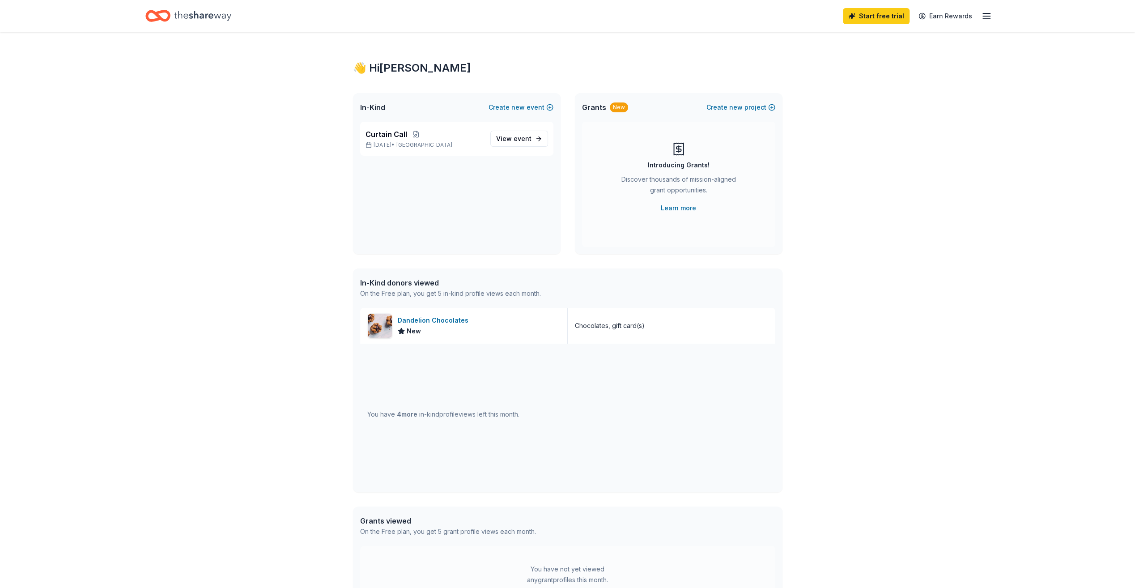
click at [831, 343] on div "👋 Hi Judy In-Kind Create new event Curtain Call Nov 02, 2025 • SF Bay Area View…" at bounding box center [567, 344] width 1135 height 625
click at [513, 141] on span "View event" at bounding box center [513, 138] width 35 height 11
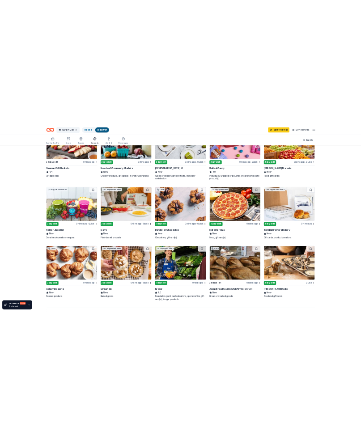
scroll to position [358, 0]
